Goal: Information Seeking & Learning: Learn about a topic

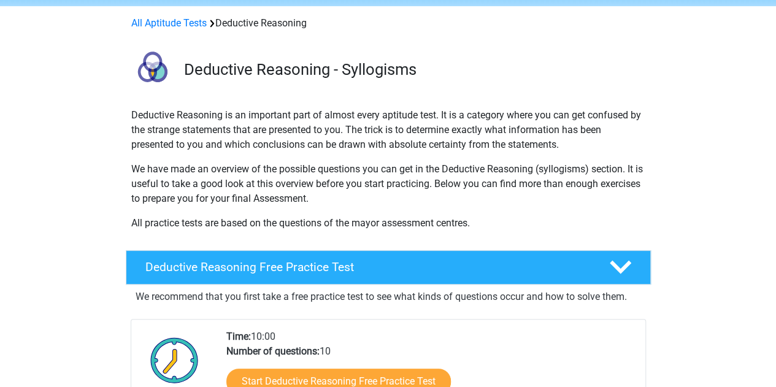
scroll to position [123, 0]
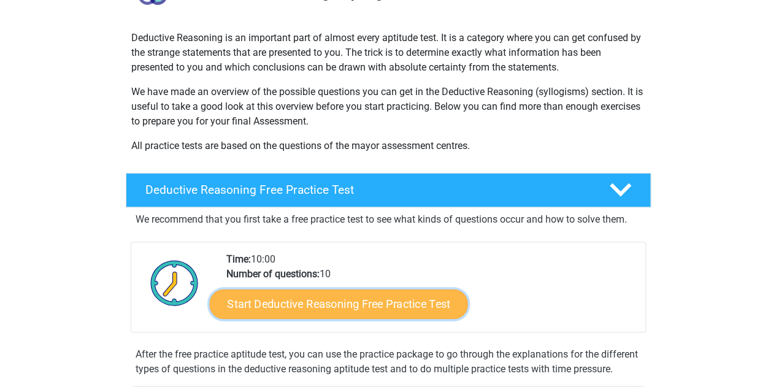
click at [416, 314] on link "Start Deductive Reasoning Free Practice Test" at bounding box center [338, 303] width 258 height 29
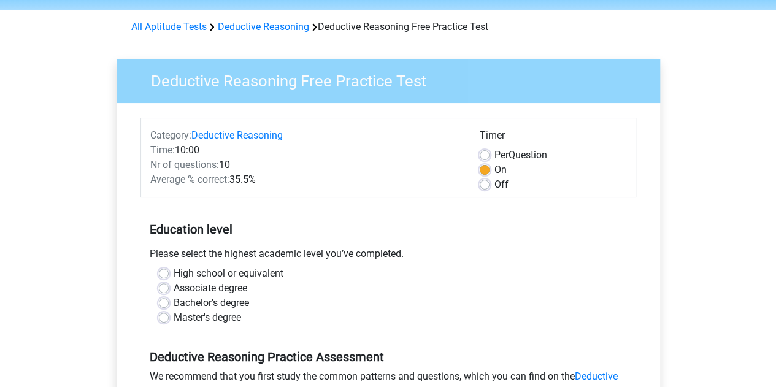
scroll to position [61, 0]
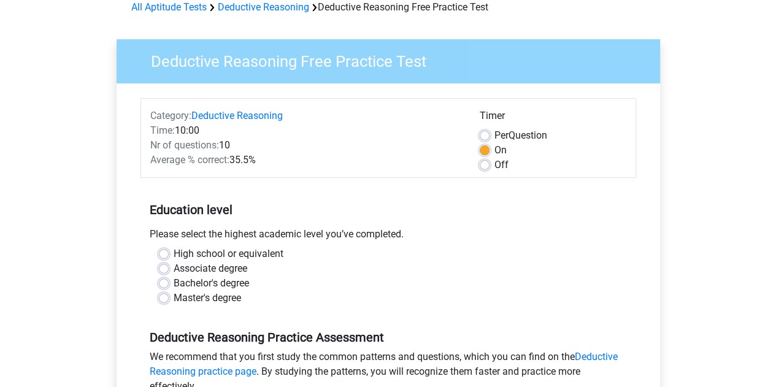
click at [204, 283] on label "Bachelor's degree" at bounding box center [211, 283] width 75 height 15
click at [169, 283] on input "Bachelor's degree" at bounding box center [164, 282] width 10 height 12
radio input "true"
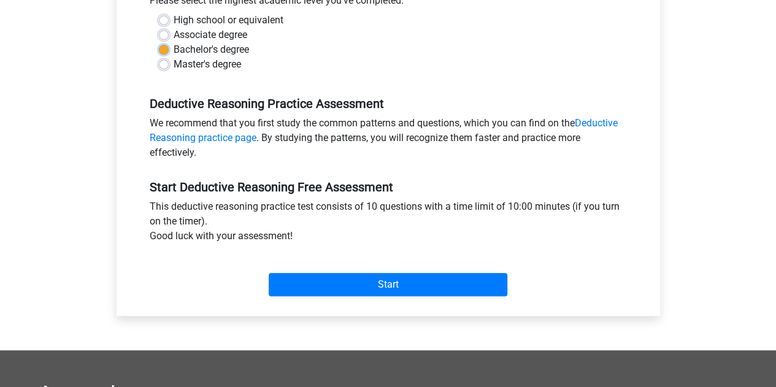
scroll to position [307, 0]
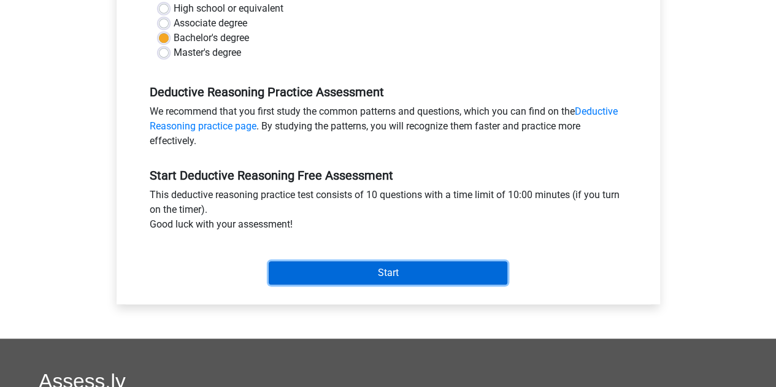
click at [481, 271] on input "Start" at bounding box center [388, 272] width 239 height 23
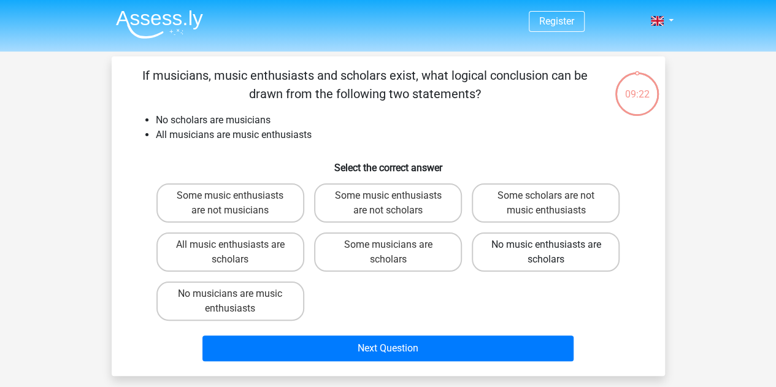
click at [530, 257] on label "No music enthusiasts are scholars" at bounding box center [546, 252] width 148 height 39
click at [546, 253] on input "No music enthusiasts are scholars" at bounding box center [550, 249] width 8 height 8
radio input "true"
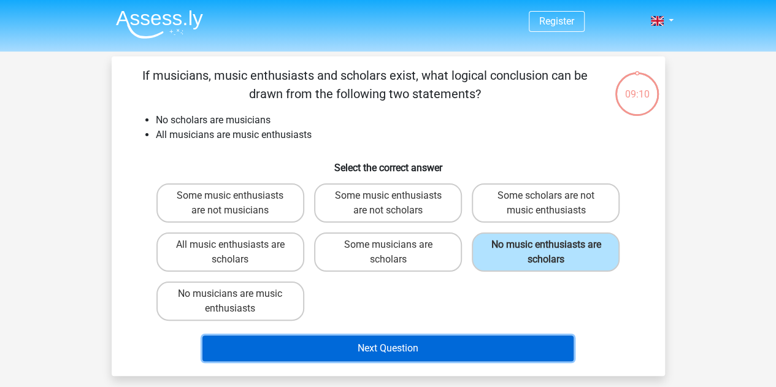
click at [496, 342] on button "Next Question" at bounding box center [387, 349] width 371 height 26
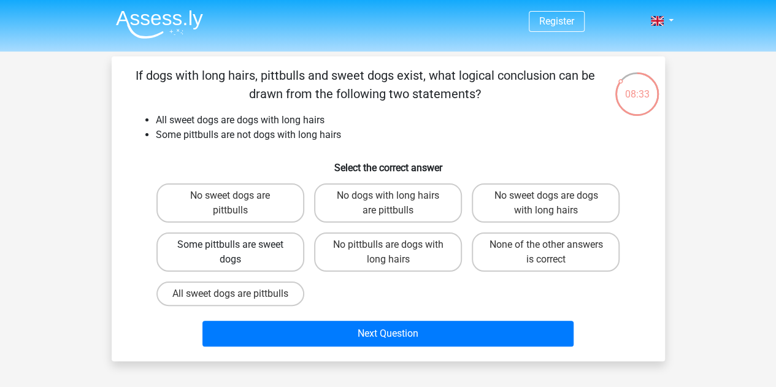
click at [265, 255] on label "Some pittbulls are sweet dogs" at bounding box center [230, 252] width 148 height 39
click at [238, 253] on input "Some pittbulls are sweet dogs" at bounding box center [234, 249] width 8 height 8
radio input "true"
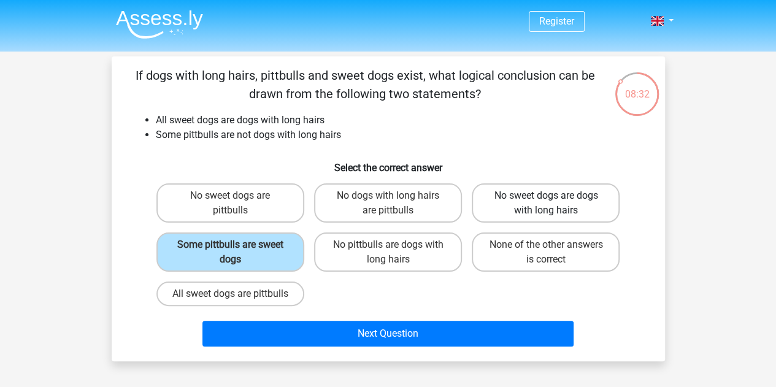
click at [528, 210] on label "No sweet dogs are dogs with long hairs" at bounding box center [546, 202] width 148 height 39
click at [546, 204] on input "No sweet dogs are dogs with long hairs" at bounding box center [550, 200] width 8 height 8
radio input "true"
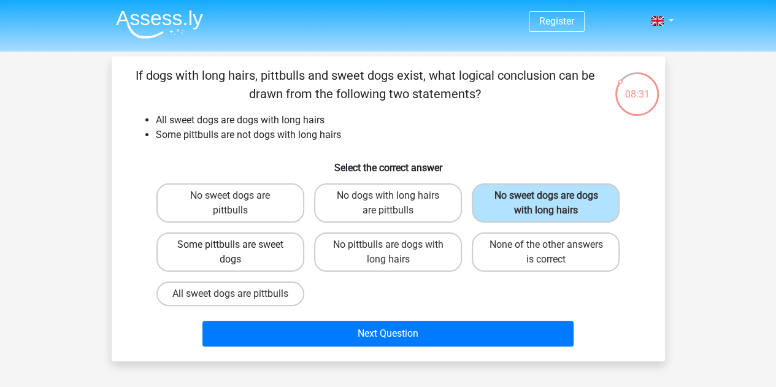
click at [250, 249] on label "Some pittbulls are sweet dogs" at bounding box center [230, 252] width 148 height 39
click at [238, 249] on input "Some pittbulls are sweet dogs" at bounding box center [234, 249] width 8 height 8
radio input "true"
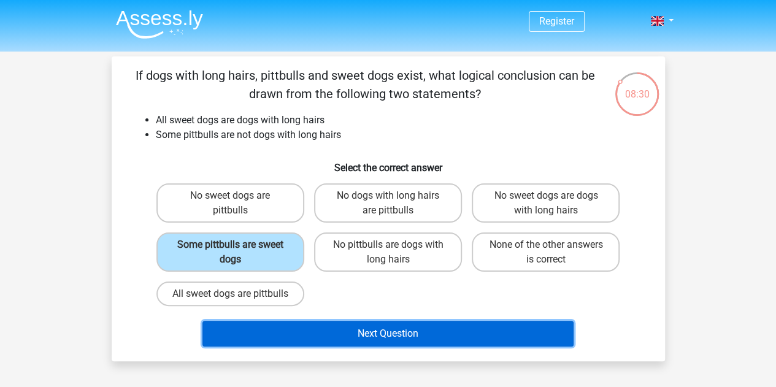
click at [450, 342] on button "Next Question" at bounding box center [387, 334] width 371 height 26
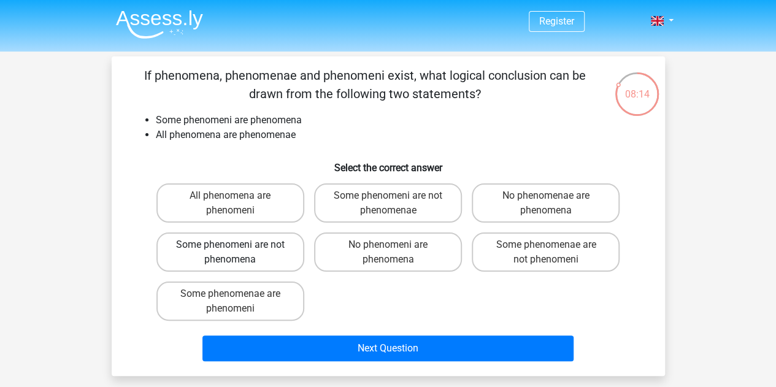
click at [244, 252] on label "Some phenomeni are not phenomena" at bounding box center [230, 252] width 148 height 39
click at [238, 252] on input "Some phenomeni are not phenomena" at bounding box center [234, 249] width 8 height 8
radio input "true"
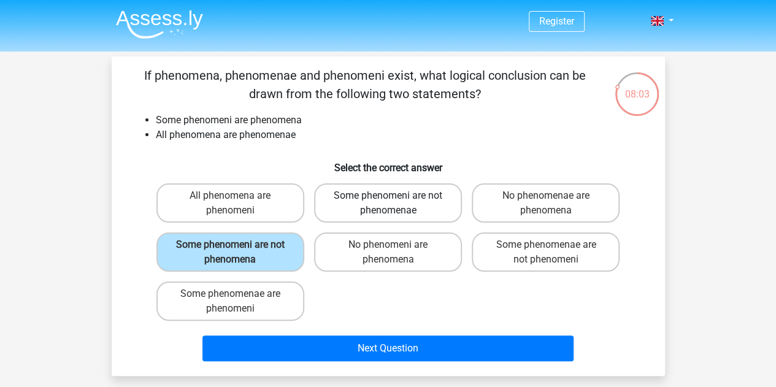
click at [355, 215] on label "Some phenomeni are not phenomenae" at bounding box center [388, 202] width 148 height 39
click at [388, 204] on input "Some phenomeni are not phenomenae" at bounding box center [392, 200] width 8 height 8
radio input "true"
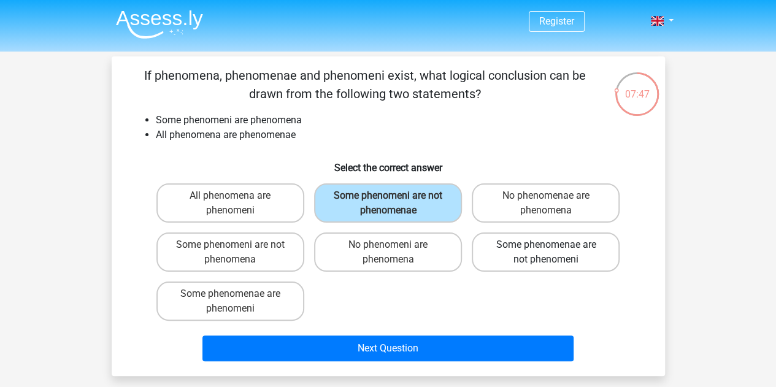
click at [547, 253] on label "Some phenomenae are not phenomeni" at bounding box center [546, 252] width 148 height 39
click at [547, 253] on input "Some phenomenae are not phenomeni" at bounding box center [550, 249] width 8 height 8
radio input "true"
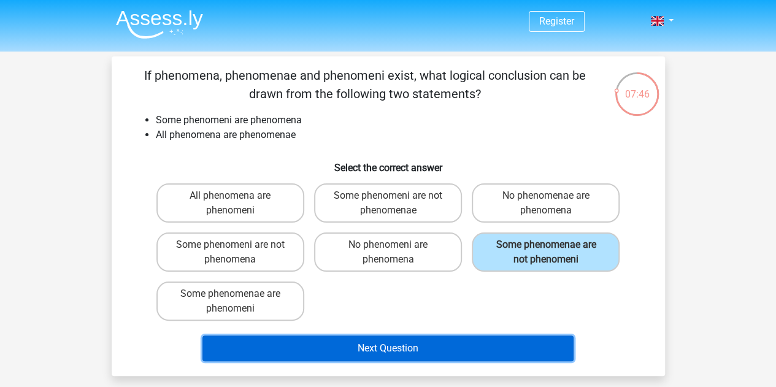
click at [394, 351] on button "Next Question" at bounding box center [387, 349] width 371 height 26
